Goal: Complete application form: Complete application form

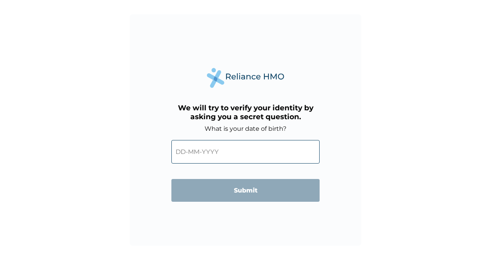
click at [191, 153] on input "text" at bounding box center [245, 152] width 148 height 24
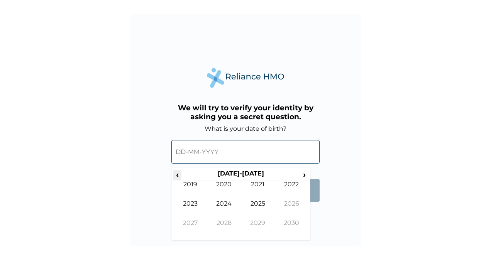
click at [179, 173] on span "‹" at bounding box center [177, 175] width 8 height 10
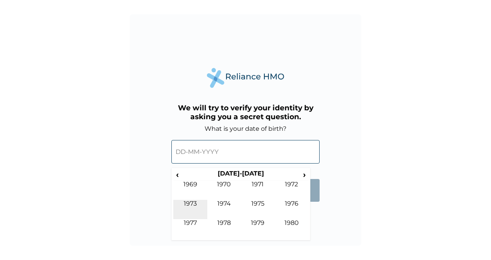
click at [190, 203] on td "1973" at bounding box center [190, 209] width 34 height 19
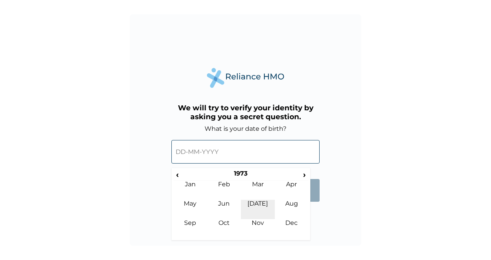
click at [260, 205] on td "[DATE]" at bounding box center [258, 209] width 34 height 19
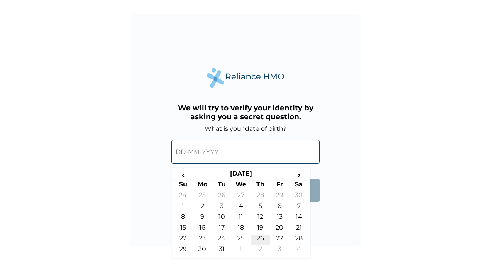
click at [258, 238] on td "26" at bounding box center [259, 240] width 19 height 11
type input "[DATE]"
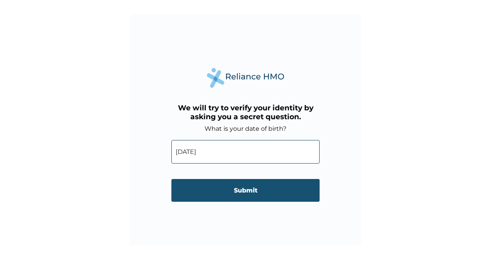
click at [253, 193] on input "Submit" at bounding box center [245, 190] width 148 height 23
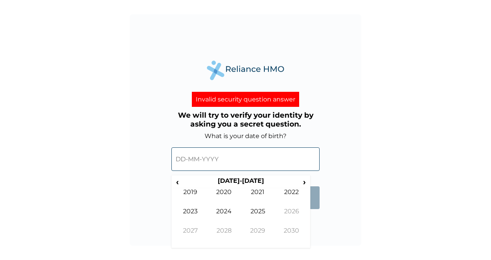
click at [184, 162] on input "text" at bounding box center [245, 159] width 148 height 24
click at [178, 180] on span "‹" at bounding box center [177, 182] width 8 height 10
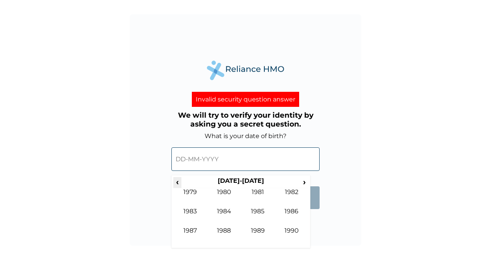
click at [178, 180] on span "‹" at bounding box center [177, 182] width 8 height 10
click at [193, 208] on td "1973" at bounding box center [190, 217] width 34 height 19
click at [255, 212] on td "[DATE]" at bounding box center [258, 217] width 34 height 19
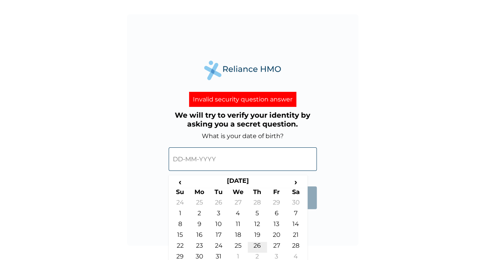
click at [257, 246] on td "26" at bounding box center [257, 247] width 19 height 11
type input "[DATE]"
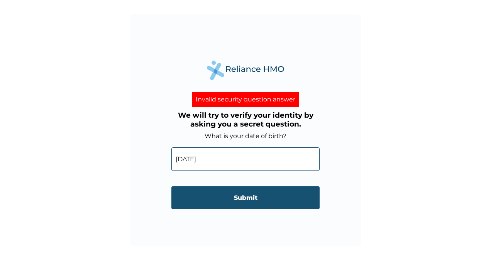
click at [254, 198] on input "Submit" at bounding box center [245, 197] width 148 height 23
